Goal: Task Accomplishment & Management: Complete application form

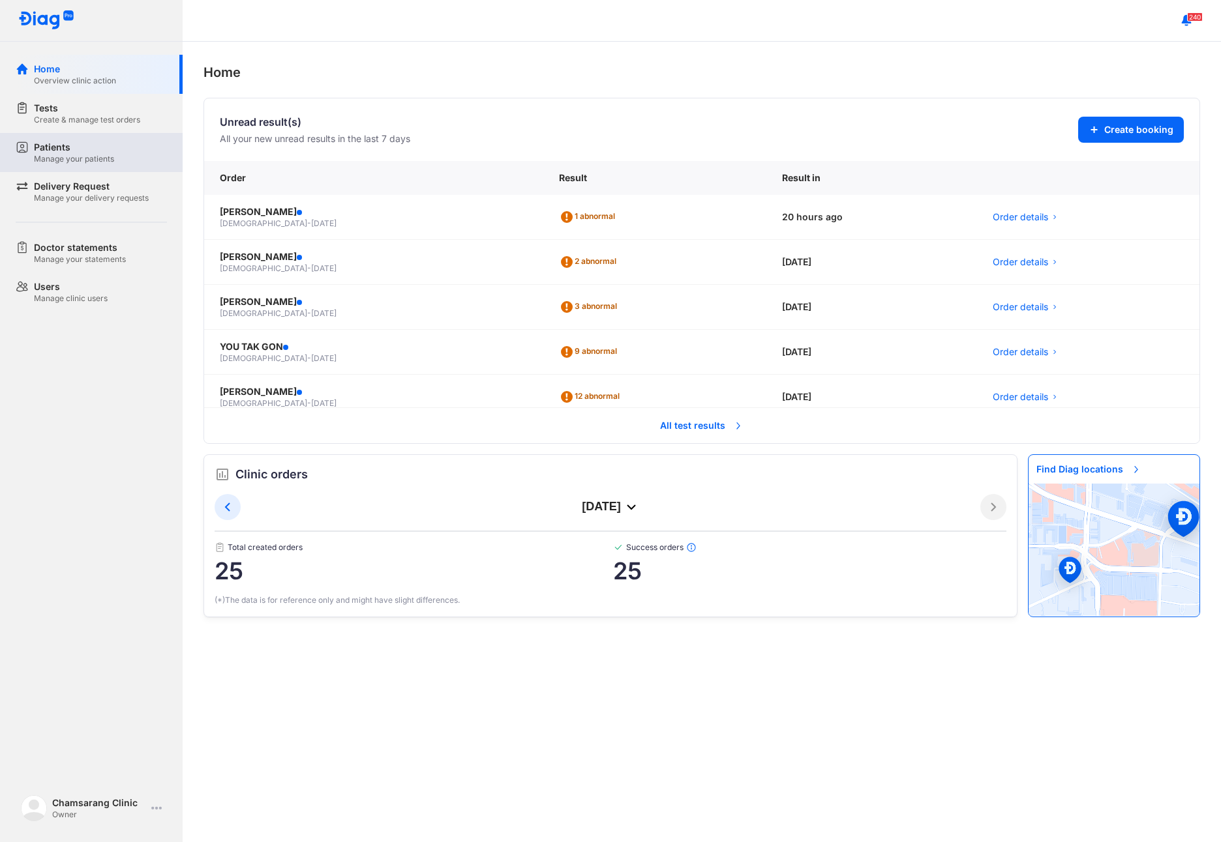
click at [71, 147] on div "Patients" at bounding box center [74, 147] width 80 height 13
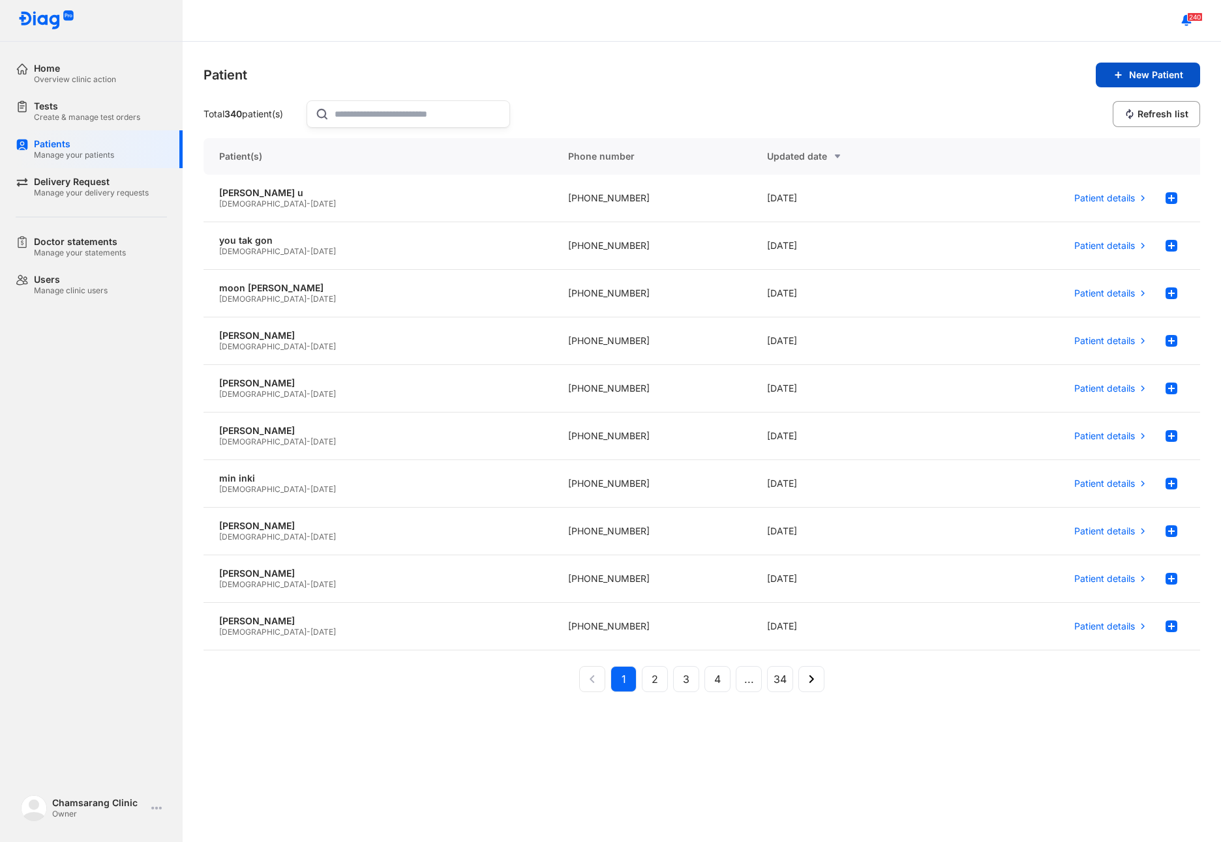
click at [1146, 81] on button "New Patient" at bounding box center [1147, 75] width 104 height 25
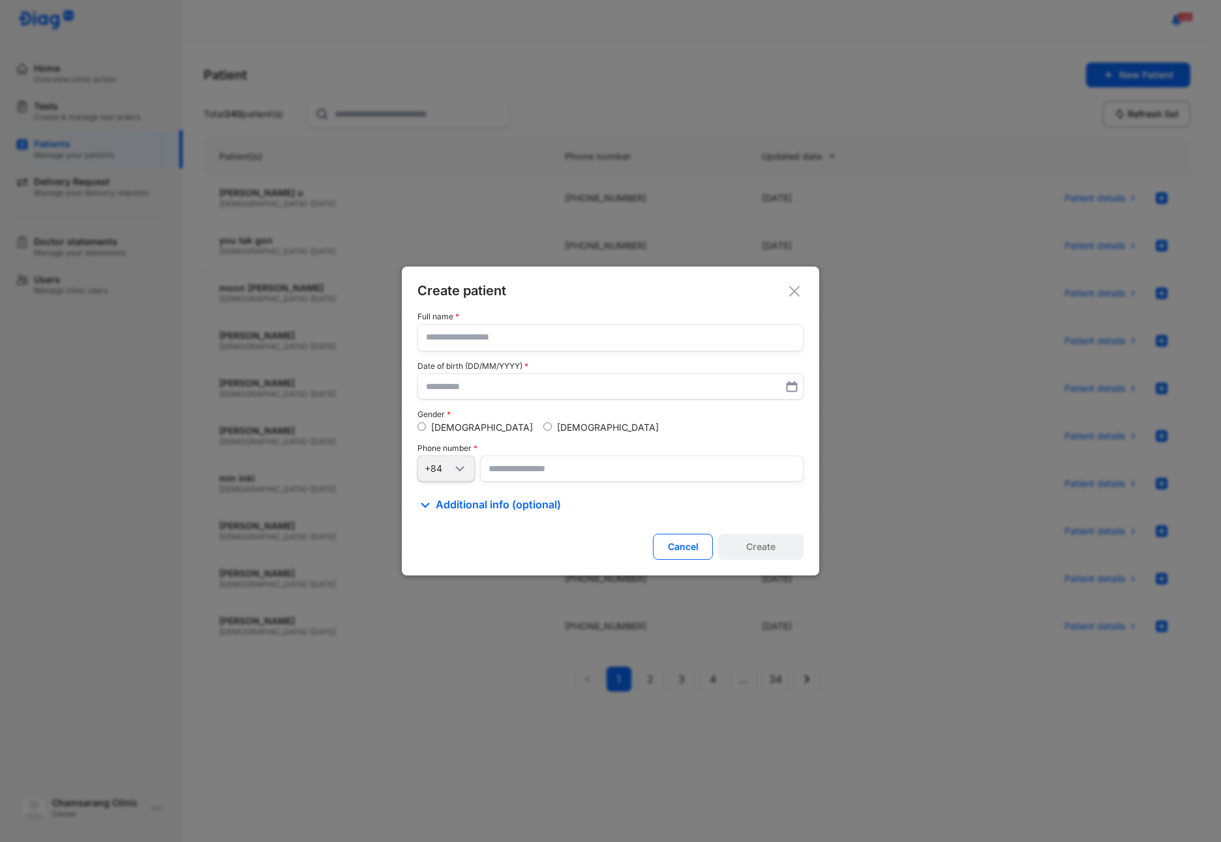
click at [462, 334] on input "text" at bounding box center [610, 338] width 369 height 26
type input "**********"
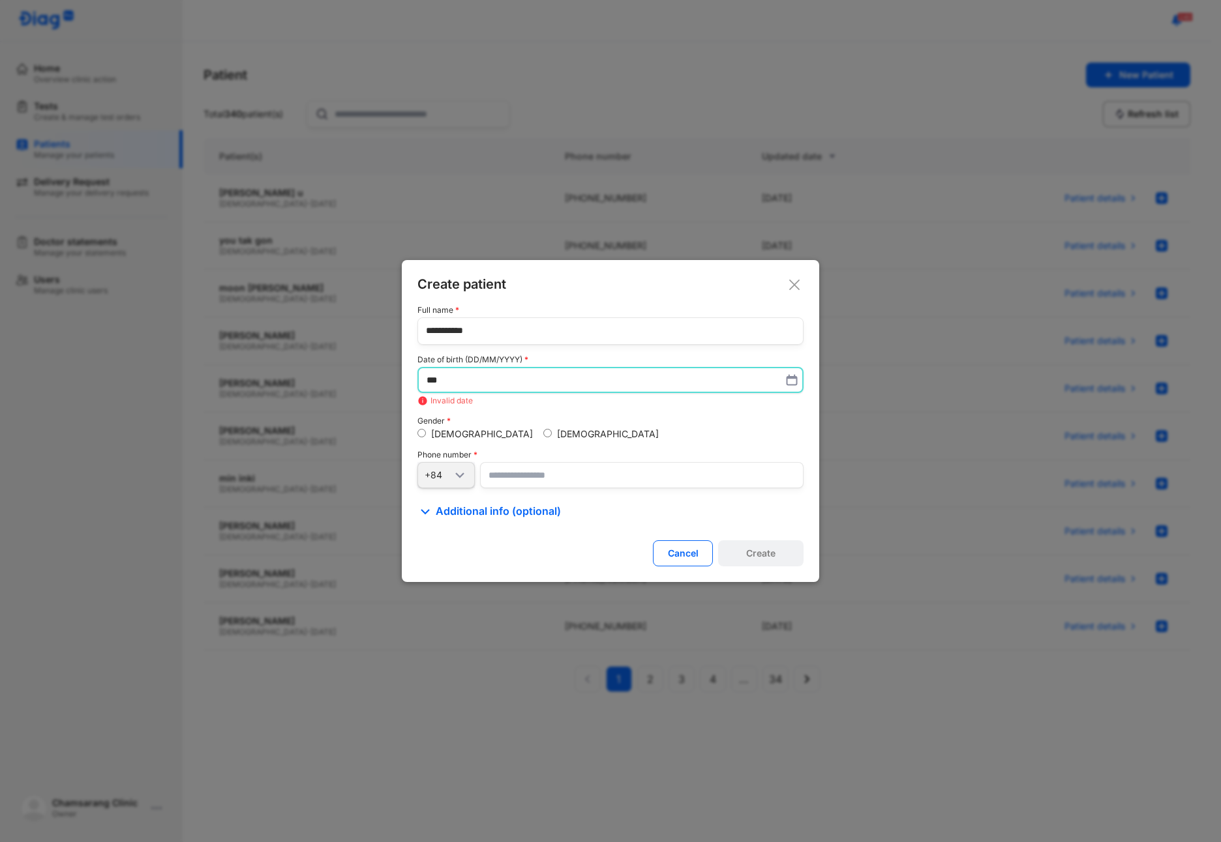
type input "*"
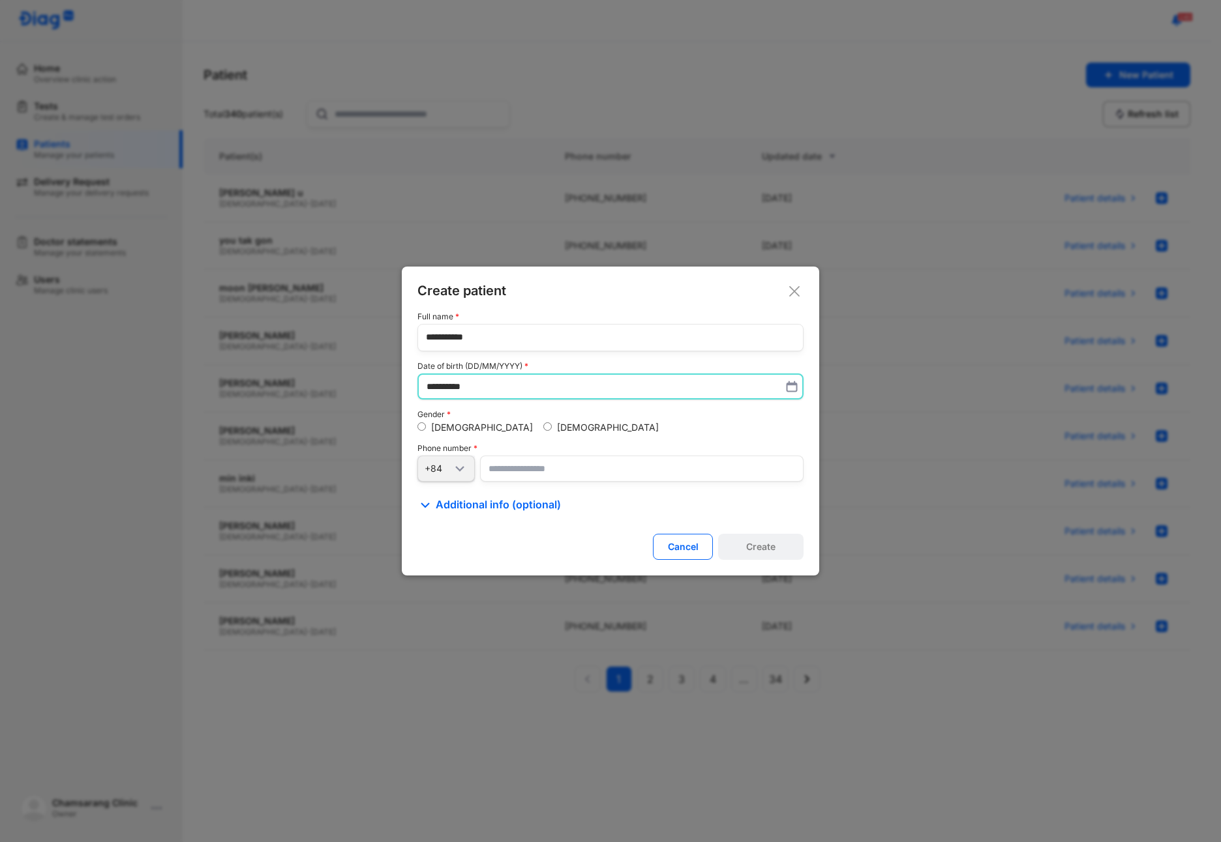
type input "**********"
click at [514, 469] on input "number" at bounding box center [641, 469] width 323 height 26
type input "**********"
click at [739, 551] on button "Create" at bounding box center [760, 547] width 85 height 26
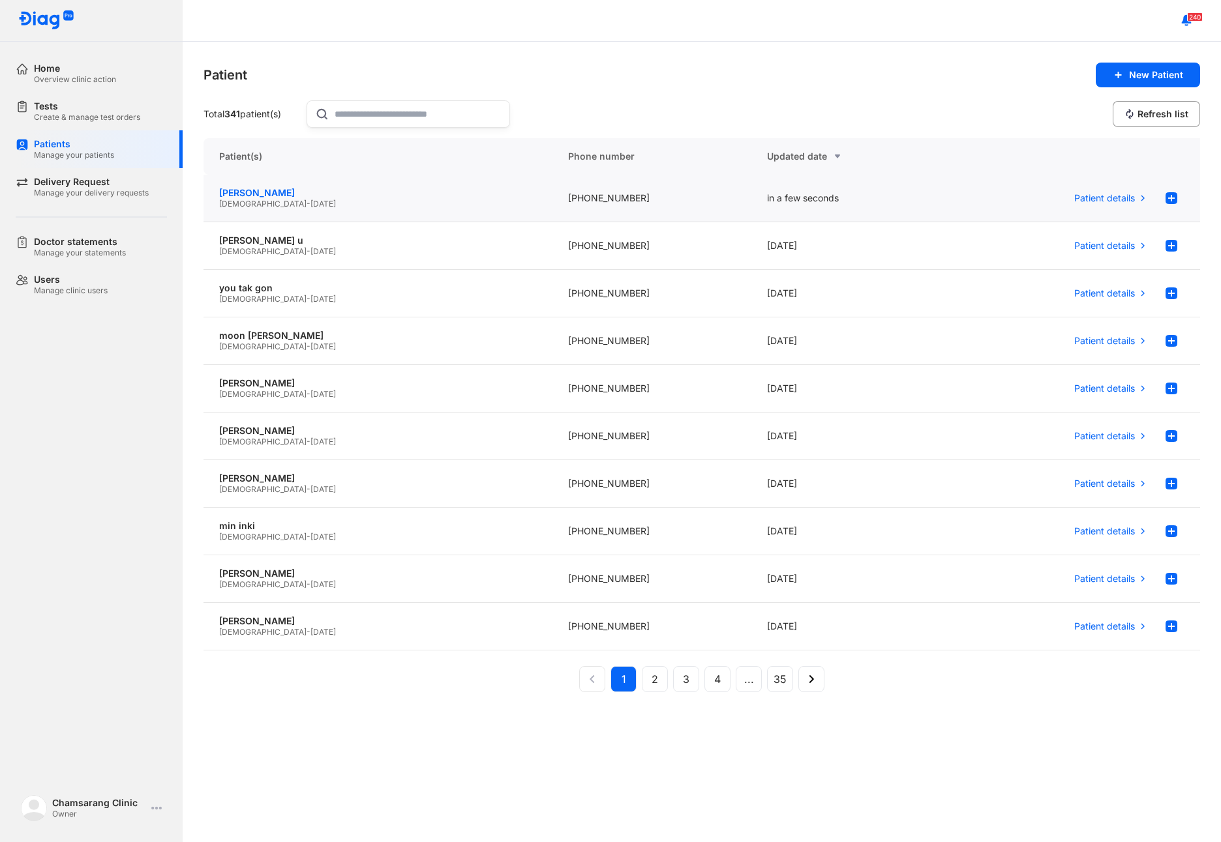
click at [257, 196] on div "[PERSON_NAME]" at bounding box center [378, 193] width 318 height 12
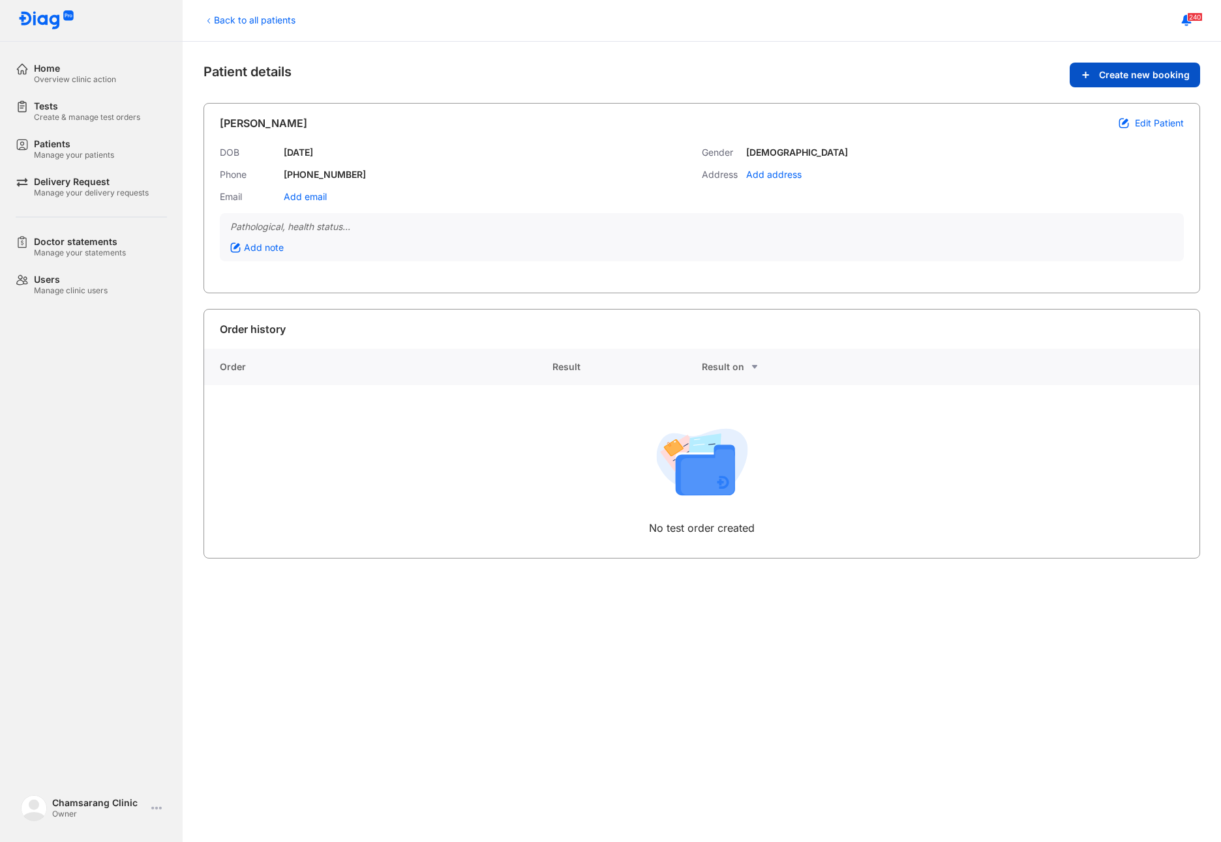
click at [1095, 81] on button "Create new booking" at bounding box center [1134, 75] width 130 height 25
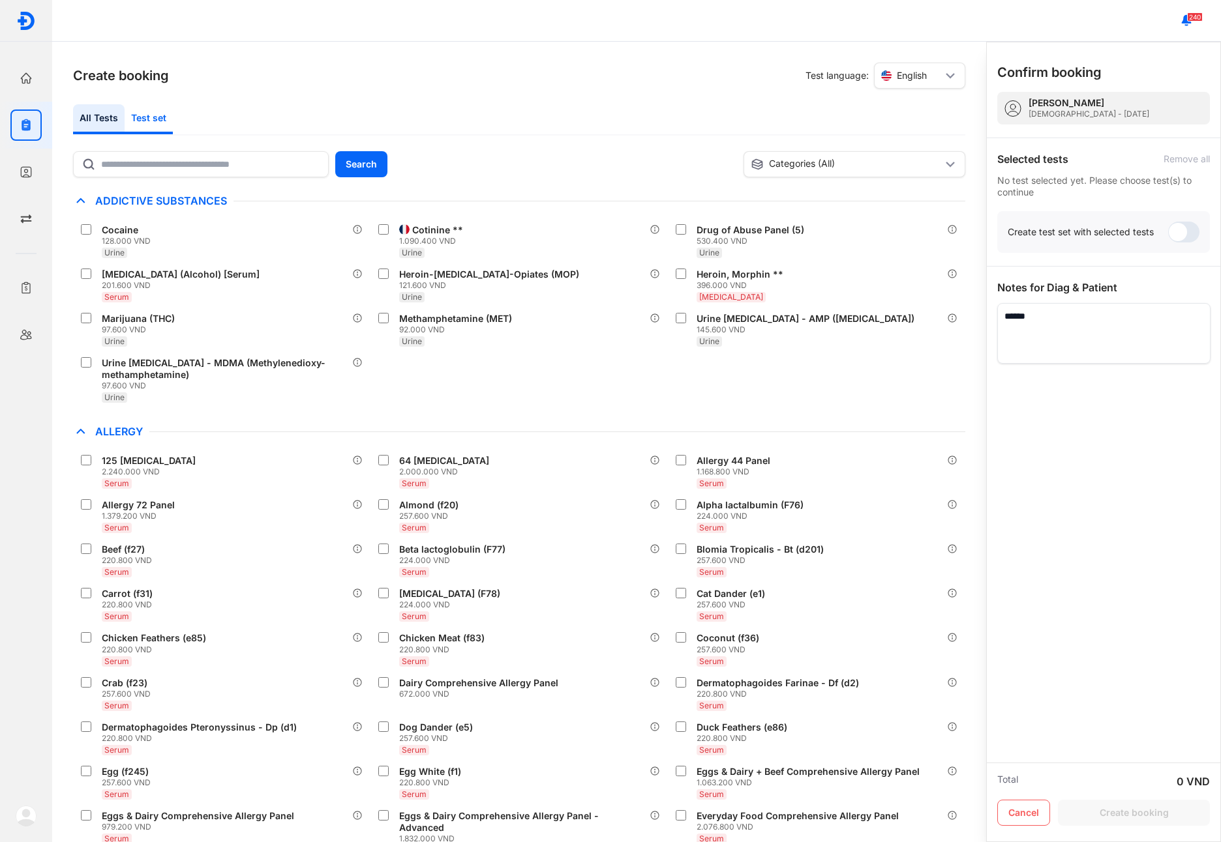
click at [163, 117] on div "Test set" at bounding box center [149, 119] width 48 height 30
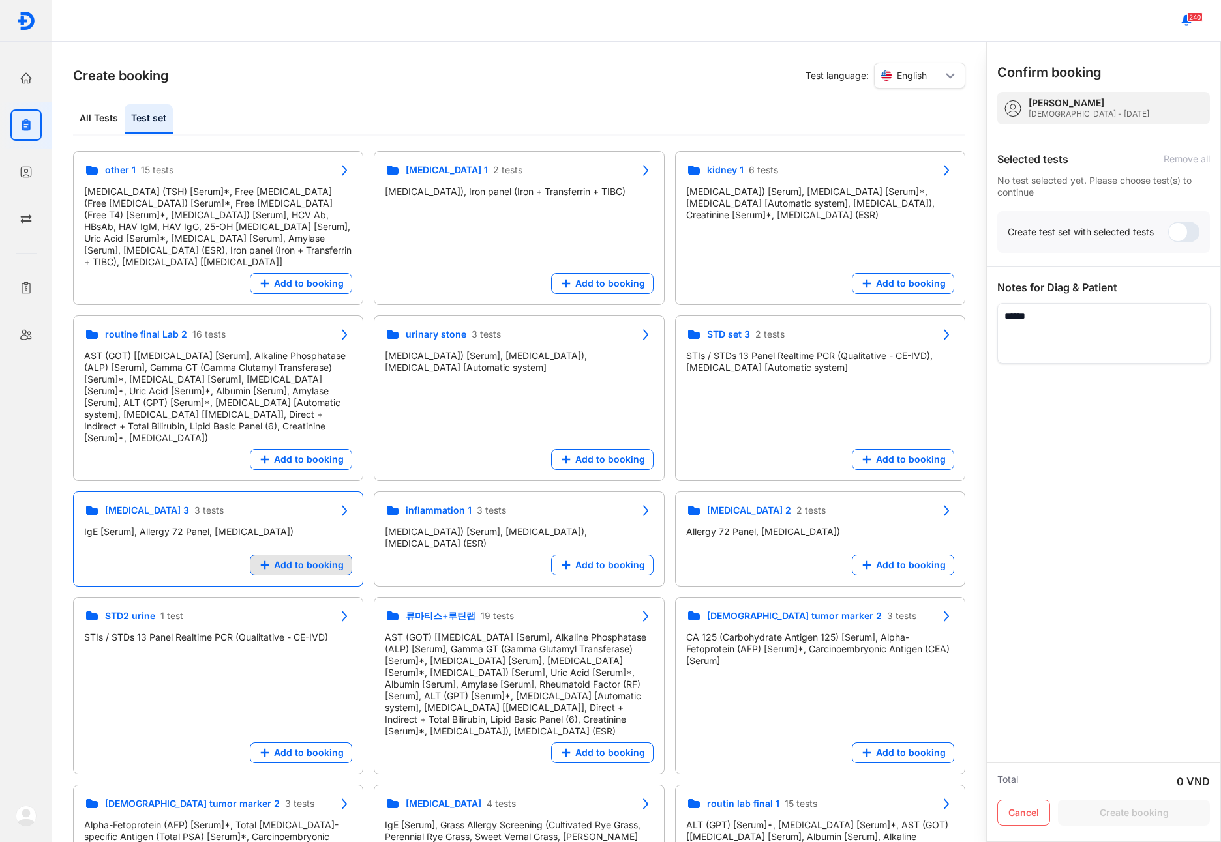
click at [302, 559] on span "Add to booking" at bounding box center [309, 565] width 70 height 12
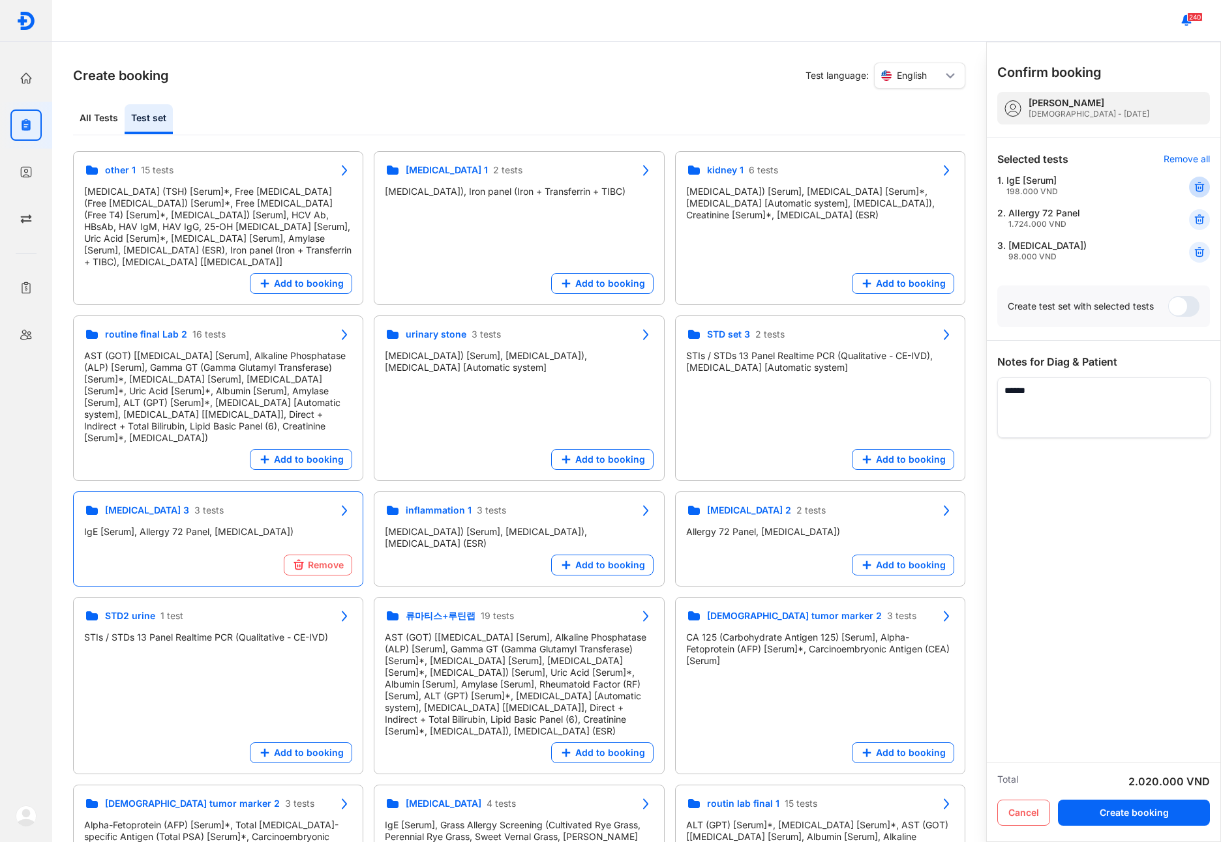
click at [1200, 178] on div at bounding box center [1199, 187] width 21 height 21
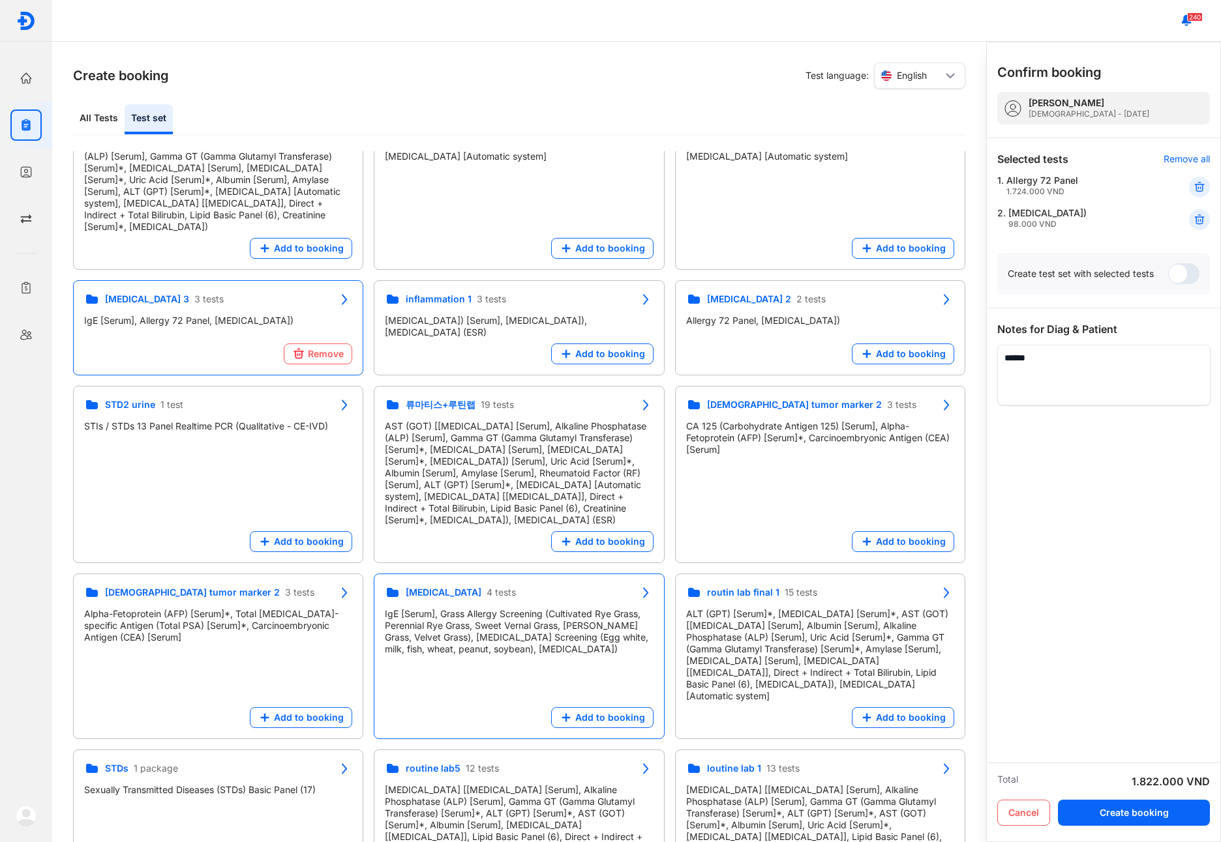
scroll to position [217, 0]
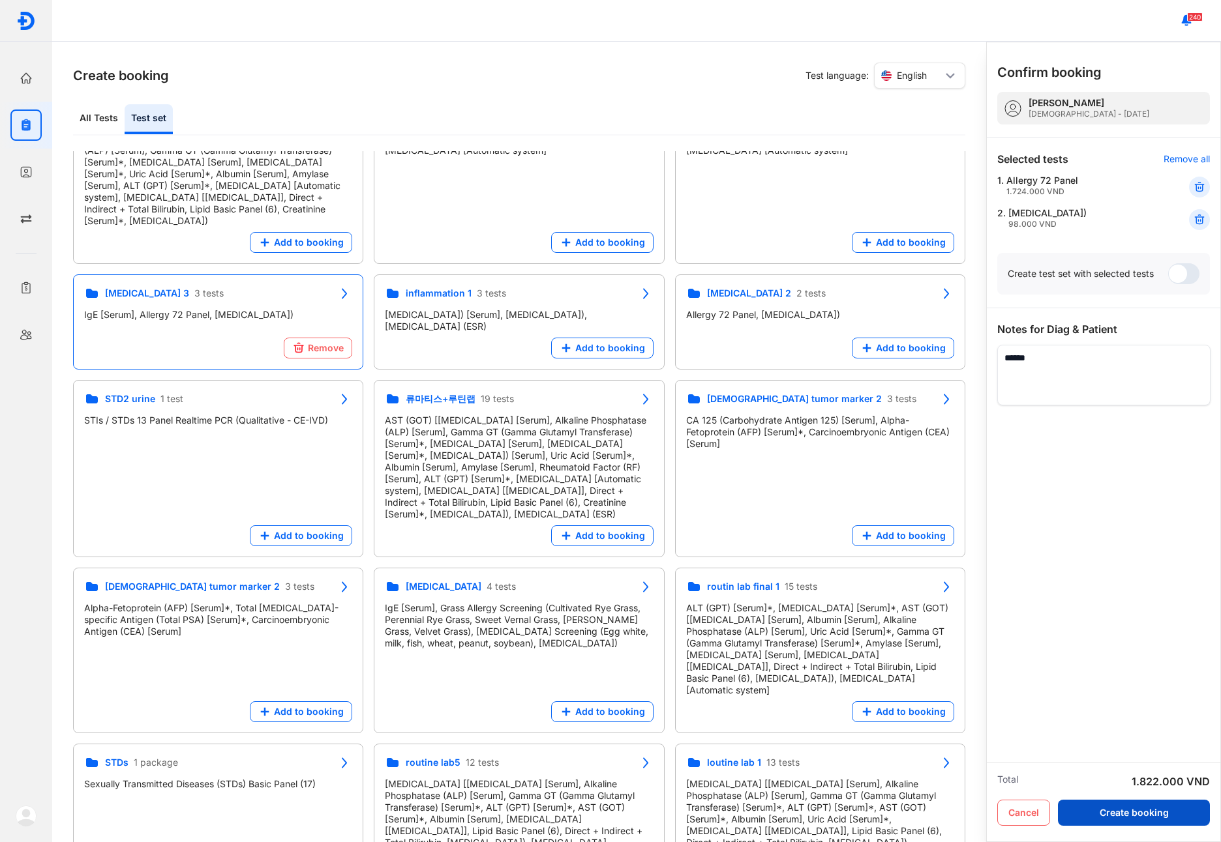
click at [1173, 818] on button "Create booking" at bounding box center [1134, 813] width 152 height 26
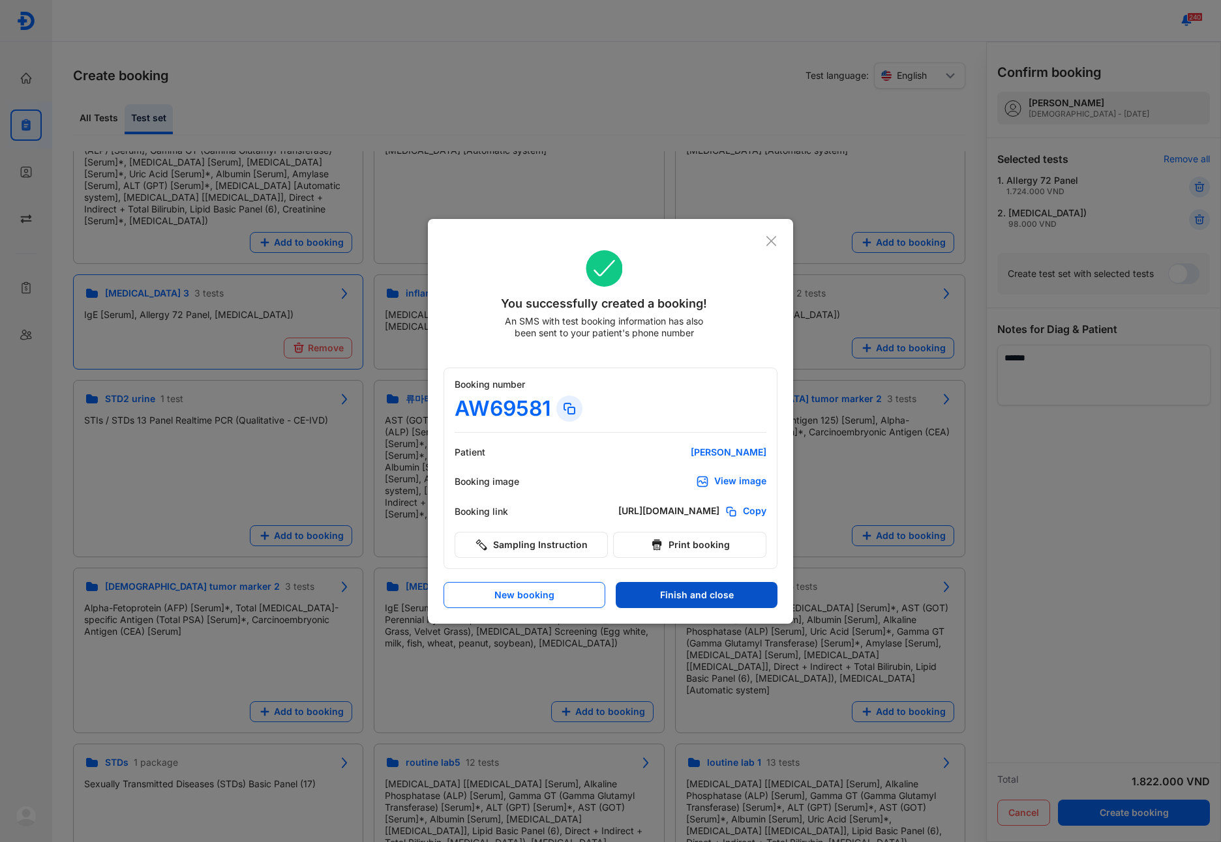
click at [673, 597] on button "Finish and close" at bounding box center [697, 595] width 162 height 26
